Goal: Task Accomplishment & Management: Use online tool/utility

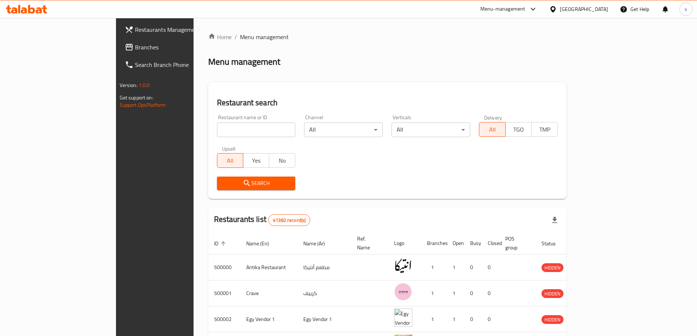
click at [135, 47] on span "Branches" at bounding box center [180, 47] width 91 height 9
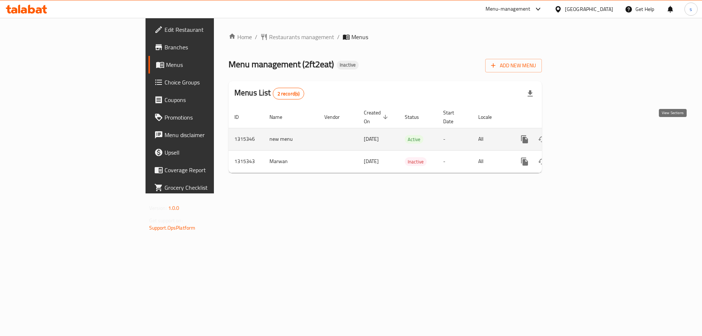
click at [581, 136] on icon "enhanced table" at bounding box center [577, 139] width 7 height 7
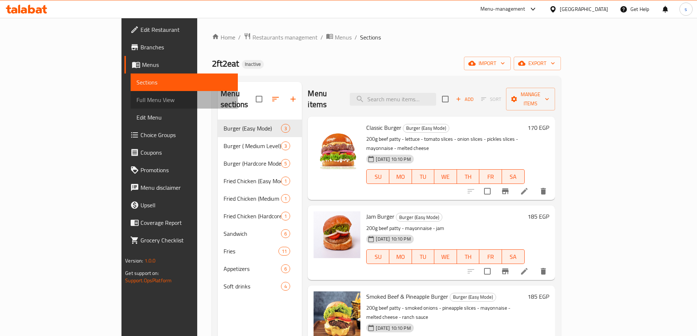
click at [131, 105] on link "Full Menu View" at bounding box center [184, 100] width 107 height 18
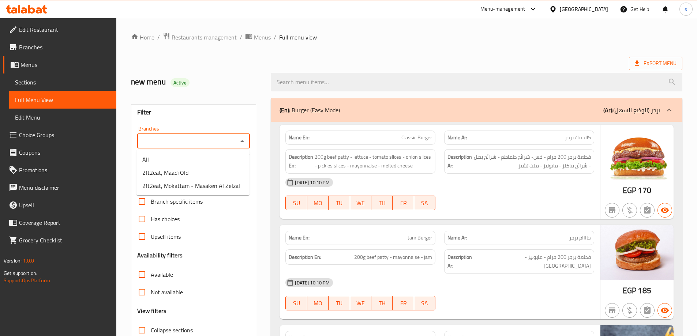
click at [164, 136] on input "Branches" at bounding box center [187, 141] width 97 height 10
click at [186, 185] on span "2ft2eat, Mokattam - Masaken Al Zelzal" at bounding box center [191, 185] width 98 height 9
type input "2ft2eat, Mokattam - Masaken Al Zelzal"
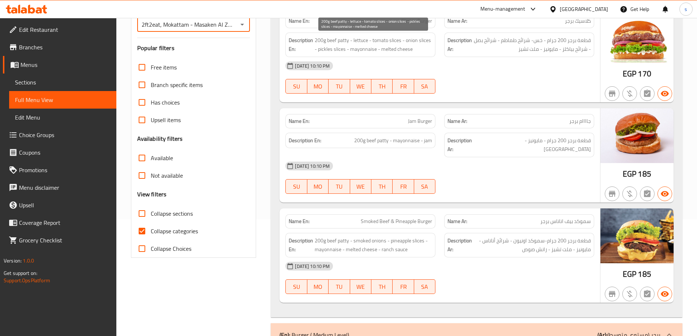
scroll to position [146, 0]
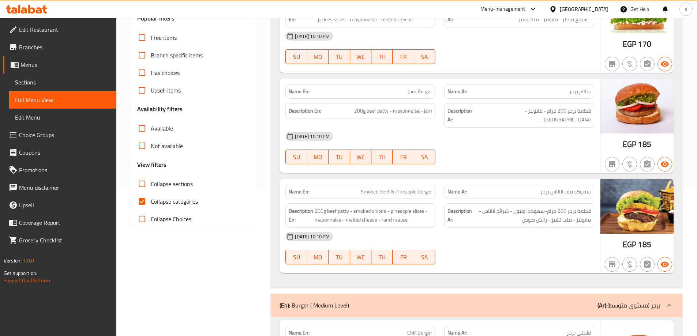
drag, startPoint x: 137, startPoint y: 197, endPoint x: 142, endPoint y: 199, distance: 5.1
click at [137, 197] on input "Collapse categories" at bounding box center [142, 202] width 18 height 18
checkbox input "false"
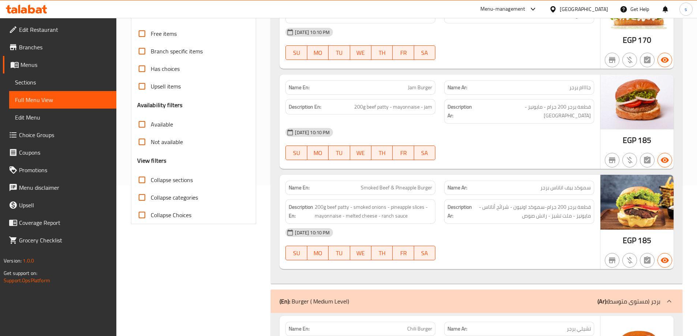
scroll to position [0, 0]
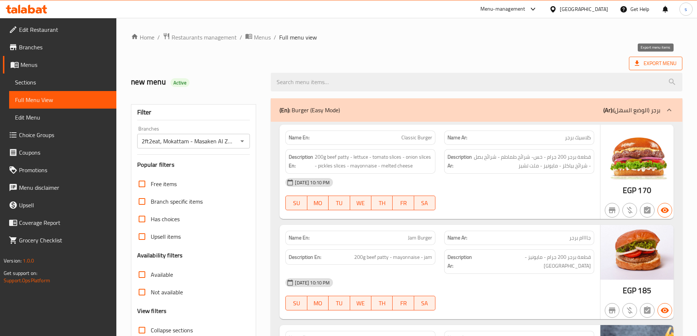
click at [656, 61] on span "Export Menu" at bounding box center [655, 63] width 42 height 9
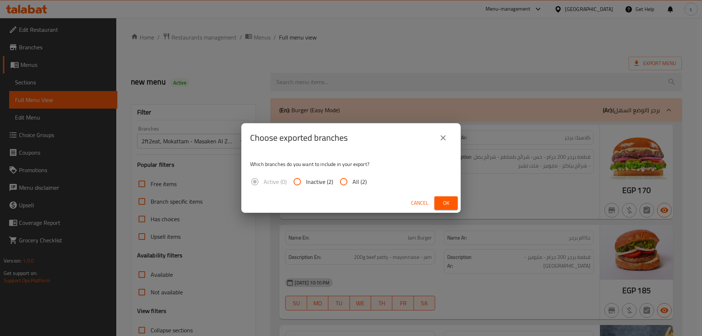
click at [343, 184] on input "All (2)" at bounding box center [344, 182] width 18 height 18
radio input "true"
click at [442, 200] on span "Ok" at bounding box center [446, 203] width 12 height 9
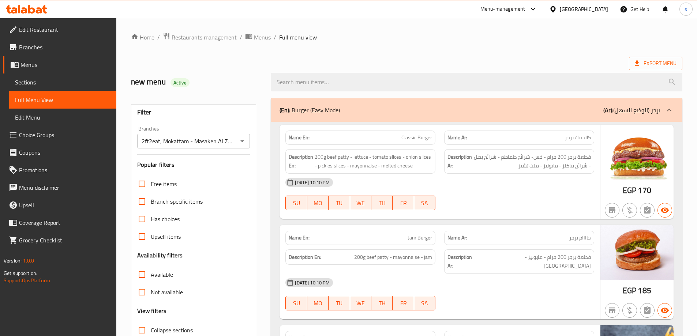
click at [60, 50] on span "Branches" at bounding box center [64, 47] width 91 height 9
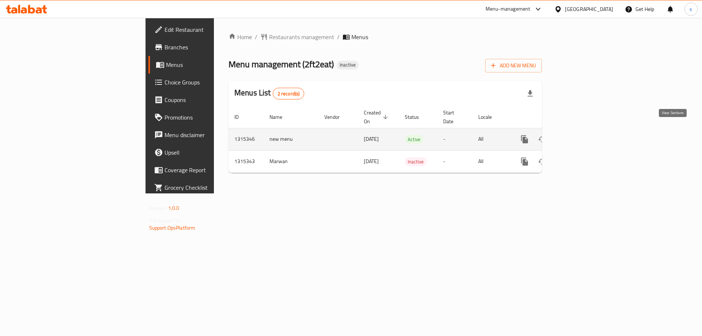
click at [582, 135] on icon "enhanced table" at bounding box center [577, 139] width 9 height 9
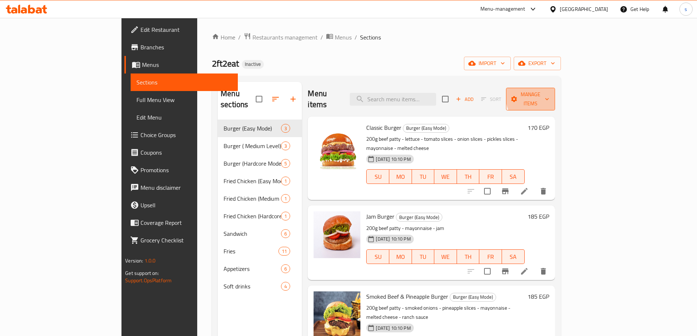
click at [549, 93] on span "Manage items" at bounding box center [530, 99] width 37 height 18
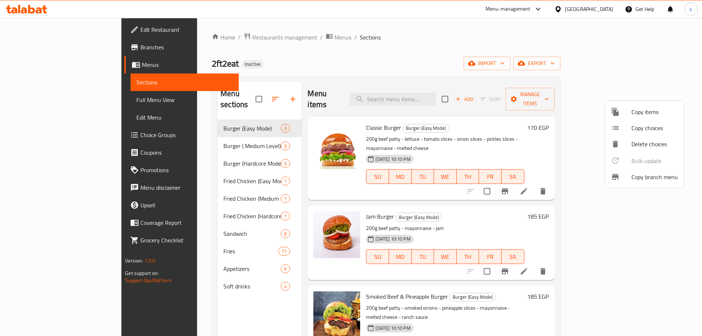
click at [499, 74] on div at bounding box center [351, 168] width 702 height 336
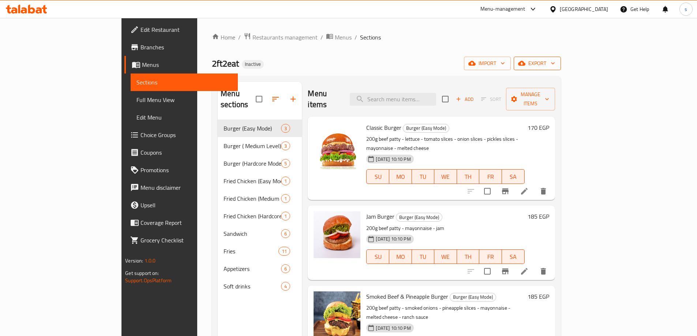
click at [555, 60] on span "export" at bounding box center [536, 63] width 35 height 9
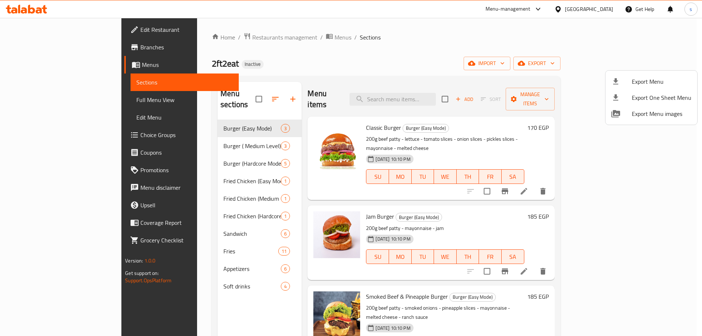
click at [472, 56] on div at bounding box center [351, 168] width 702 height 336
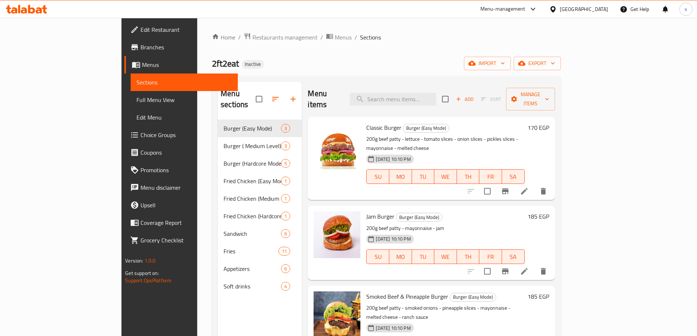
click at [142, 63] on span "Menus" at bounding box center [187, 64] width 90 height 9
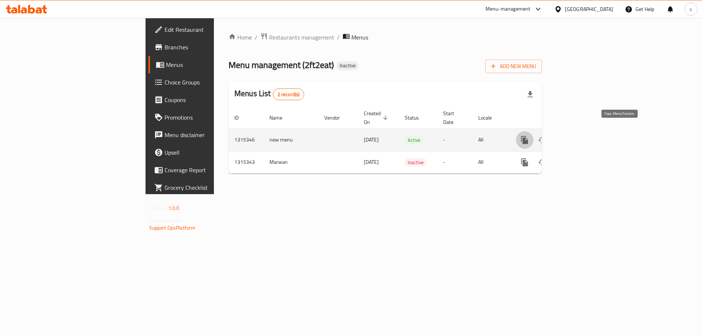
click at [528, 136] on icon "more" at bounding box center [524, 140] width 7 height 8
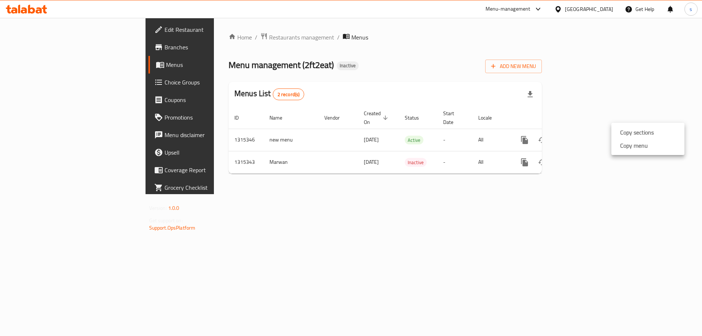
click at [657, 145] on li "Copy menu" at bounding box center [647, 145] width 73 height 13
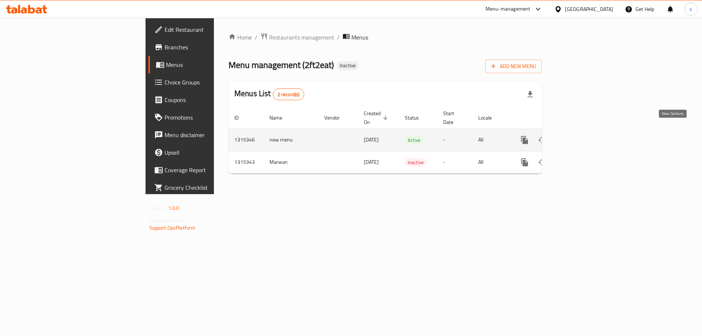
click at [582, 136] on icon "enhanced table" at bounding box center [577, 140] width 9 height 9
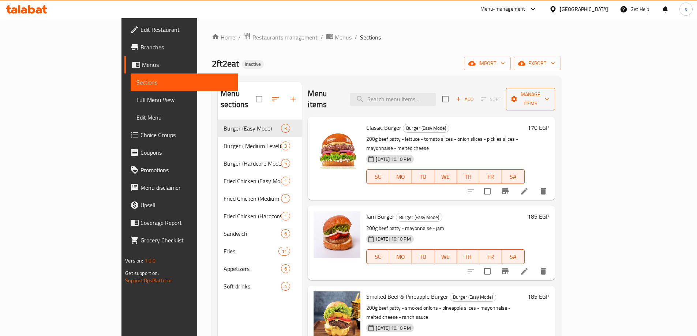
click at [555, 88] on button "Manage items" at bounding box center [530, 99] width 49 height 23
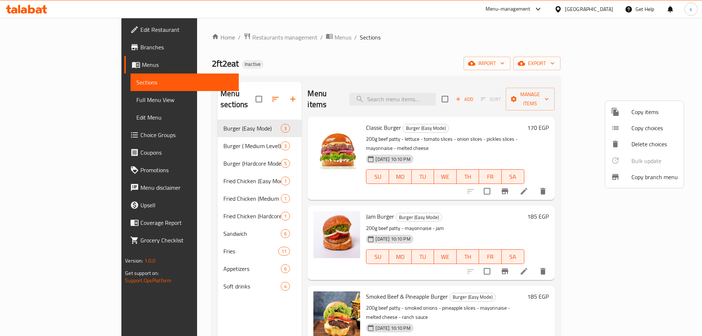
click at [663, 177] on span "Copy branch menu" at bounding box center [654, 177] width 46 height 9
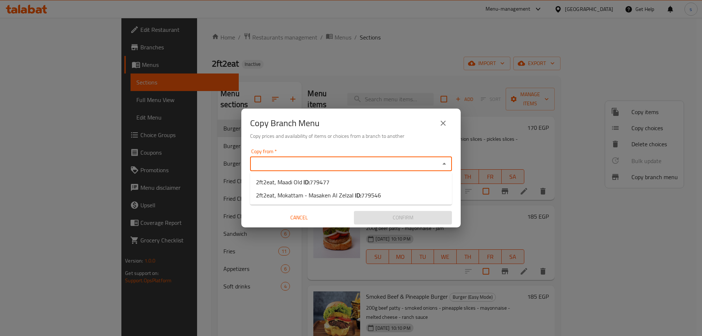
click at [359, 163] on input "Copy from   *" at bounding box center [344, 164] width 185 height 10
click at [328, 182] on span "779477" at bounding box center [320, 182] width 20 height 11
type input "2ft2eat, Maadi Old"
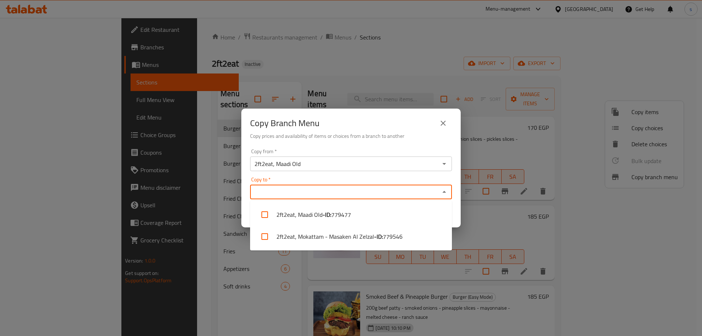
click at [328, 190] on input "Copy to   *" at bounding box center [344, 192] width 185 height 10
click at [402, 239] on li "2ft2eat, Mokattam - Masaken Al Zelzal - ID: 779546" at bounding box center [351, 237] width 202 height 22
checkbox input "true"
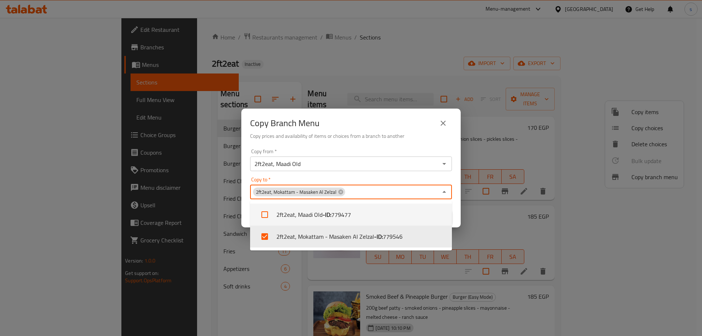
click at [405, 55] on div "Copy Branch Menu Copy prices and availability of items or choices from a branch…" at bounding box center [351, 168] width 702 height 336
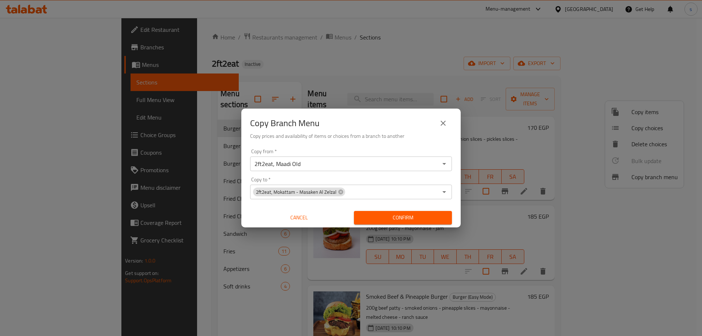
click at [397, 213] on span "Confirm" at bounding box center [403, 217] width 86 height 9
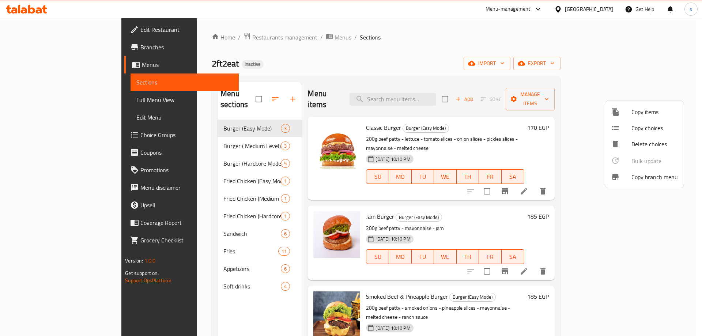
click at [388, 47] on div at bounding box center [351, 168] width 702 height 336
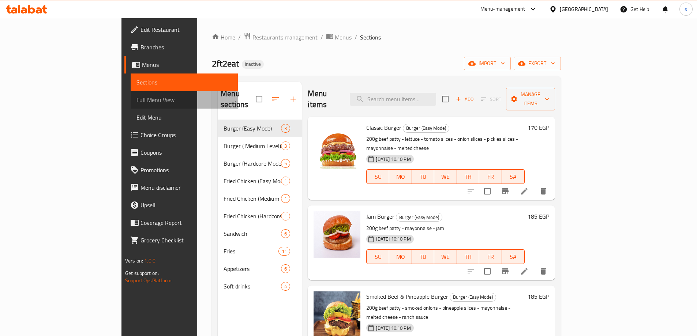
click at [136, 100] on span "Full Menu View" at bounding box center [183, 99] width 95 height 9
